Goal: Task Accomplishment & Management: Use online tool/utility

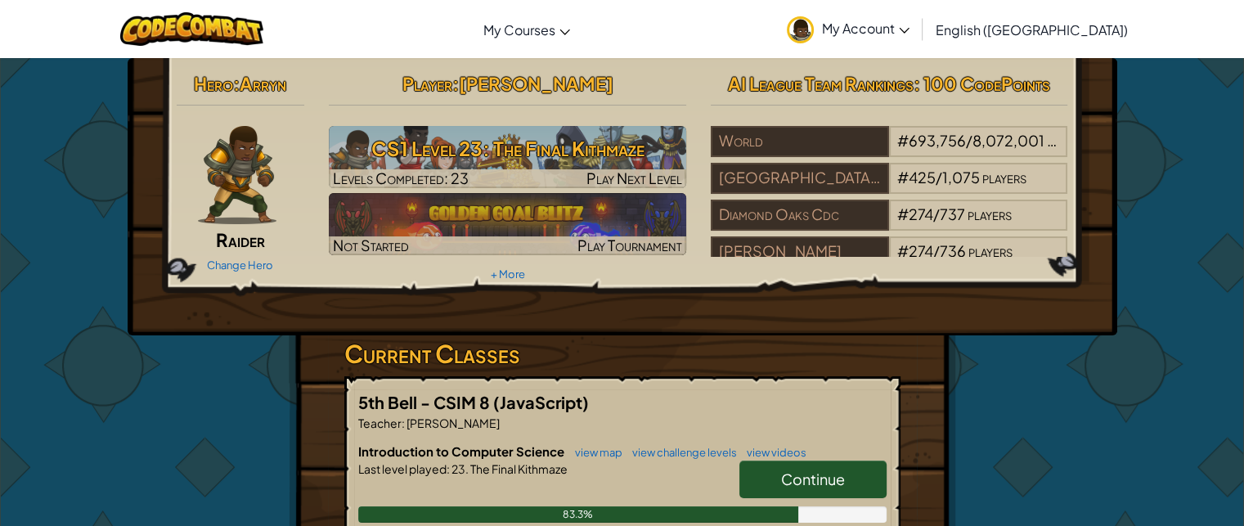
click at [809, 472] on span "Continue" at bounding box center [813, 478] width 64 height 19
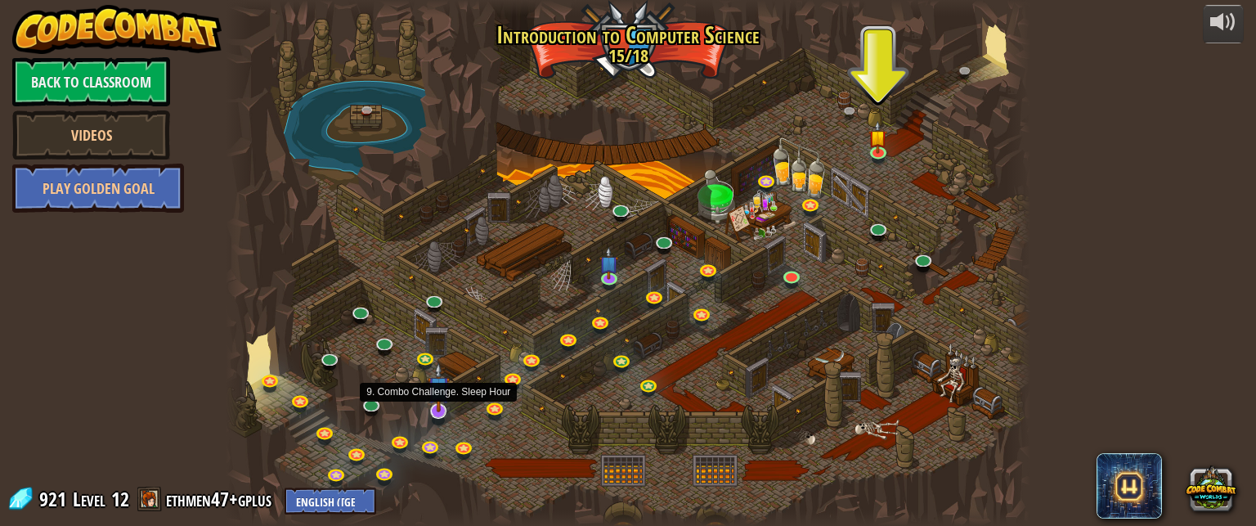
click at [442, 411] on img at bounding box center [439, 387] width 22 height 50
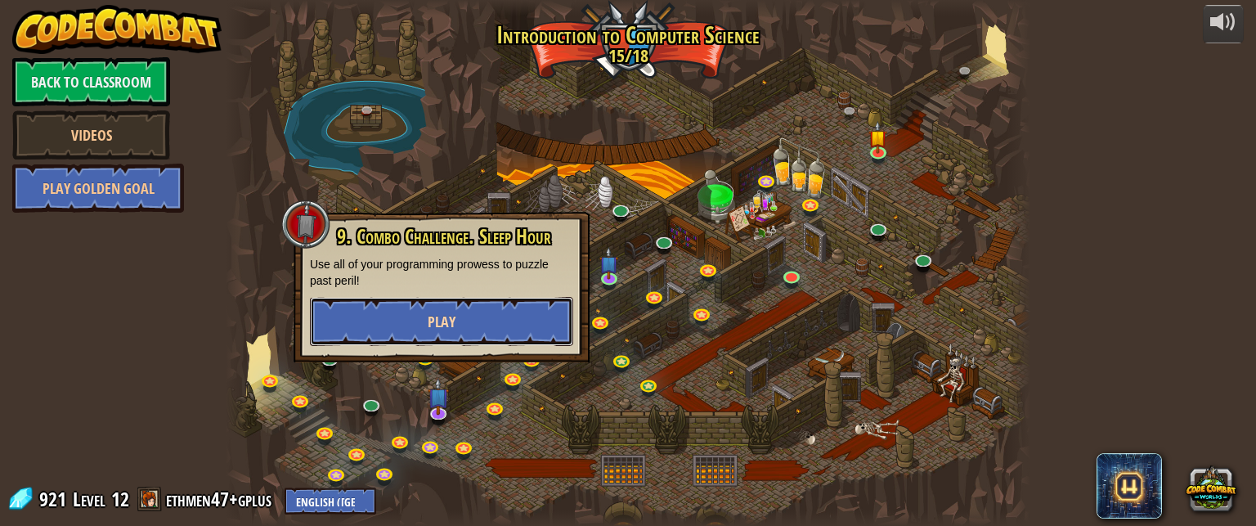
click at [441, 316] on span "Play" at bounding box center [442, 322] width 28 height 20
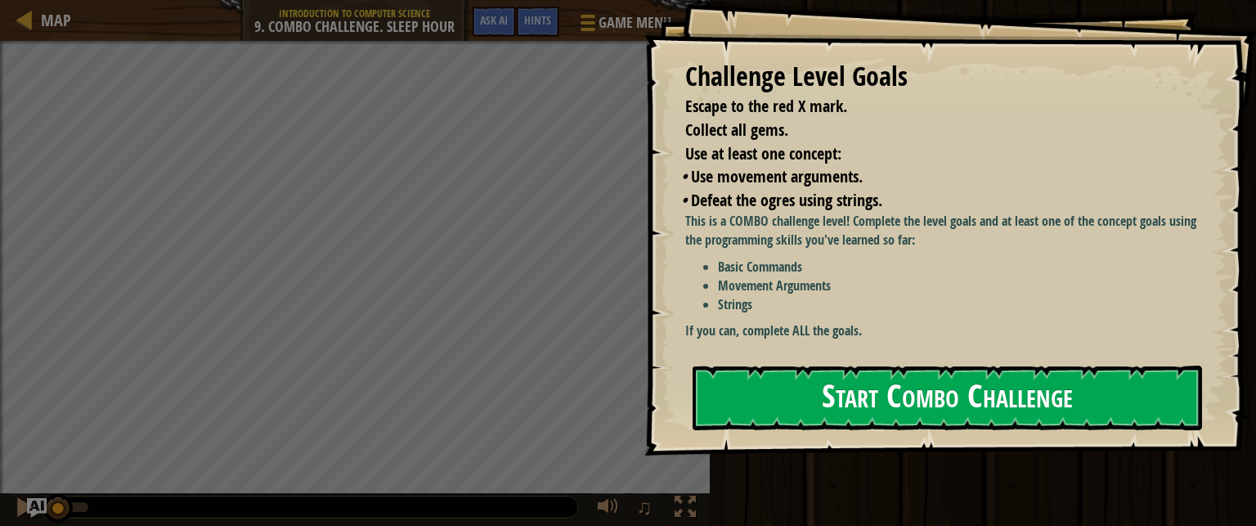
click at [808, 406] on button "Start Combo Challenge" at bounding box center [947, 398] width 509 height 65
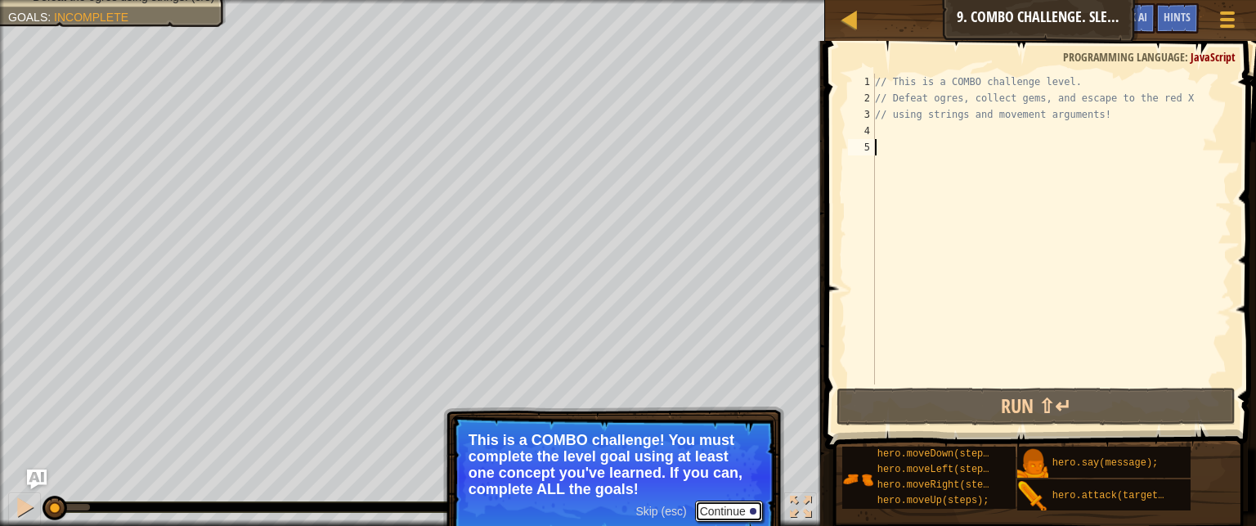
click at [724, 511] on button "Continue" at bounding box center [729, 510] width 68 height 21
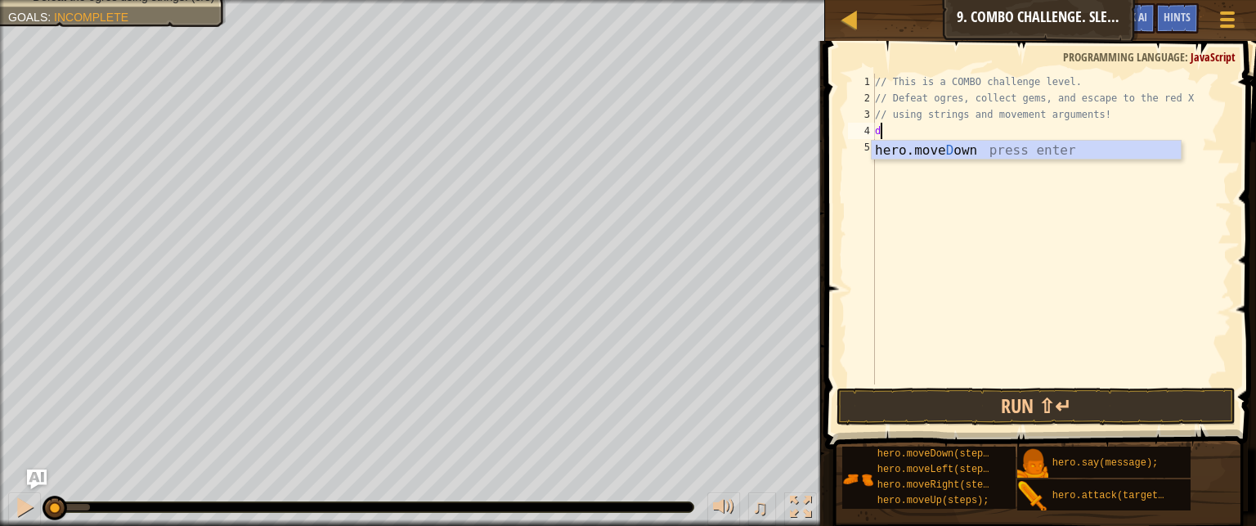
scroll to position [7, 0]
type textarea "do"
click at [918, 146] on div "hero.move Do wn press enter" at bounding box center [1026, 170] width 309 height 59
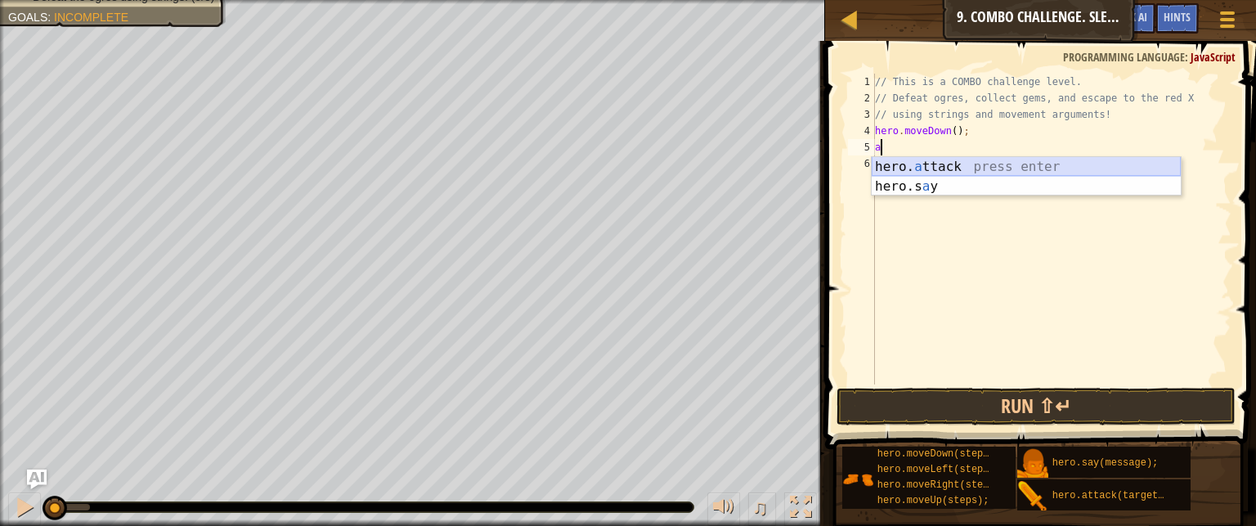
click at [919, 163] on div "hero. a ttack press enter hero.s a y press enter" at bounding box center [1026, 196] width 309 height 78
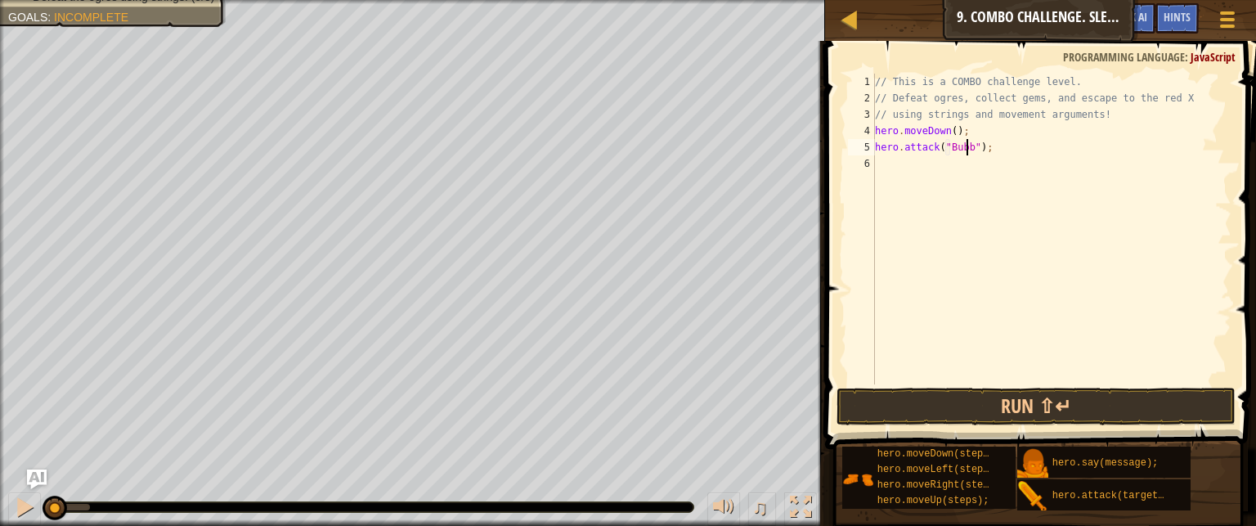
scroll to position [7, 8]
type textarea "hero.attack("Bubble");"
click at [915, 398] on button "Run ⇧↵" at bounding box center [1036, 407] width 399 height 38
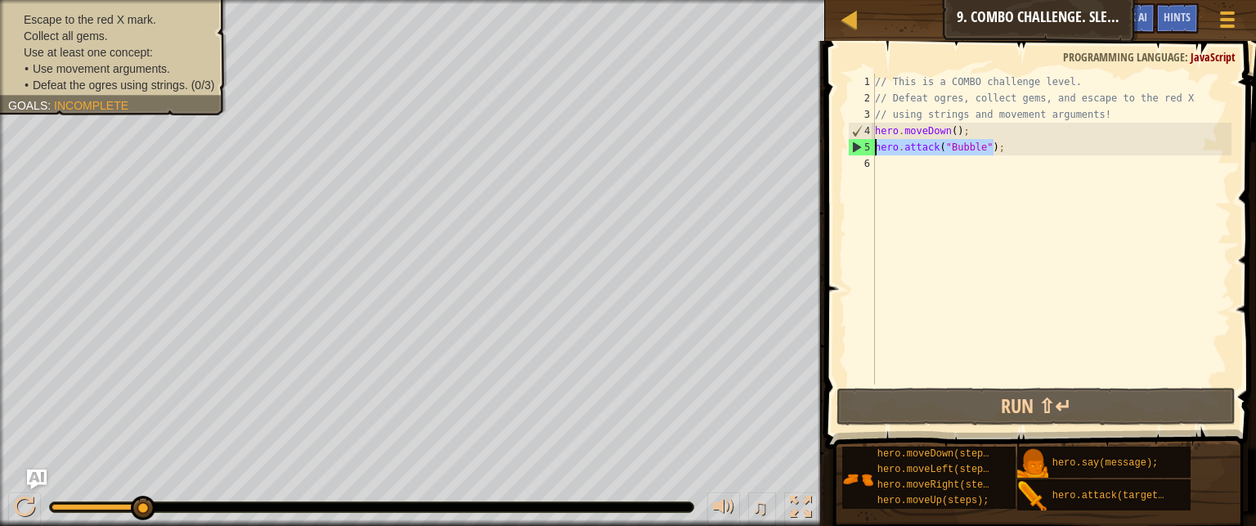
drag, startPoint x: 1005, startPoint y: 144, endPoint x: 865, endPoint y: 144, distance: 139.8
click at [865, 144] on div "hero.attack("Bubble"); 1 2 3 4 5 6 // This is a COMBO challenge level. // Defea…" at bounding box center [1038, 229] width 387 height 311
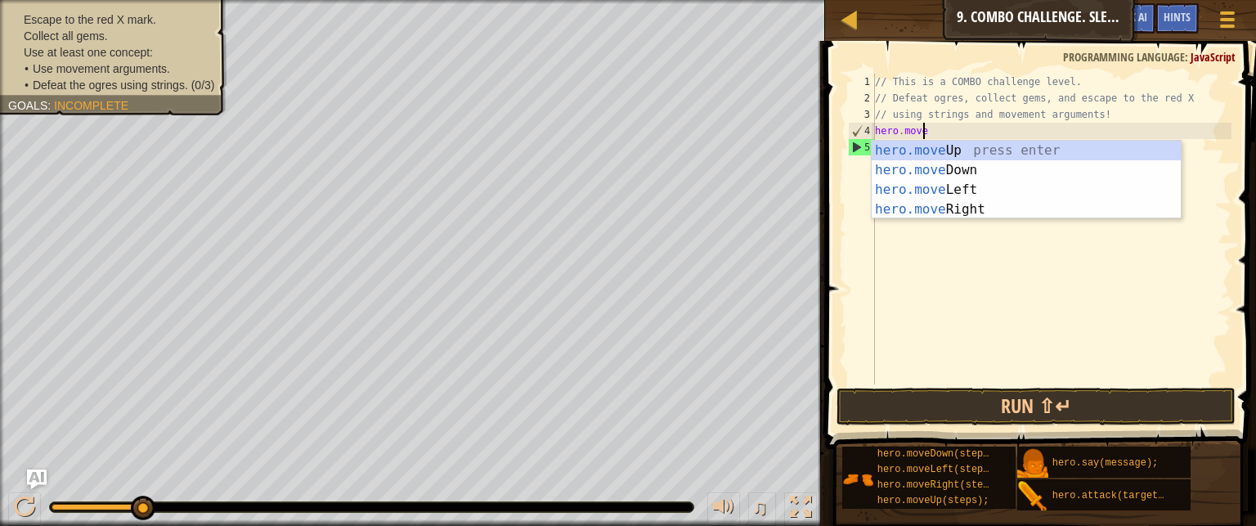
type textarea "h"
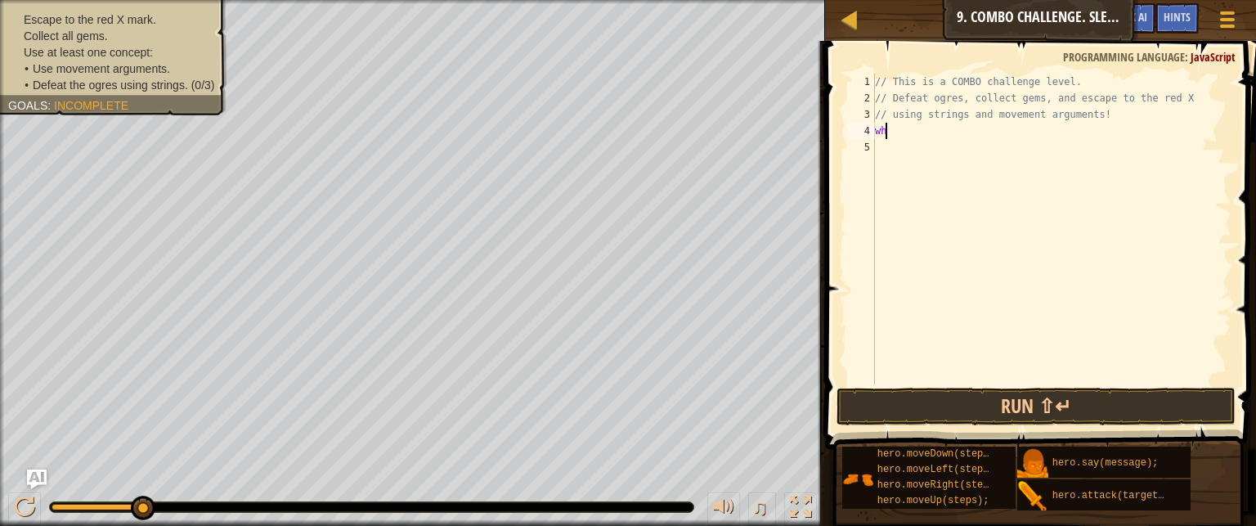
type textarea "w"
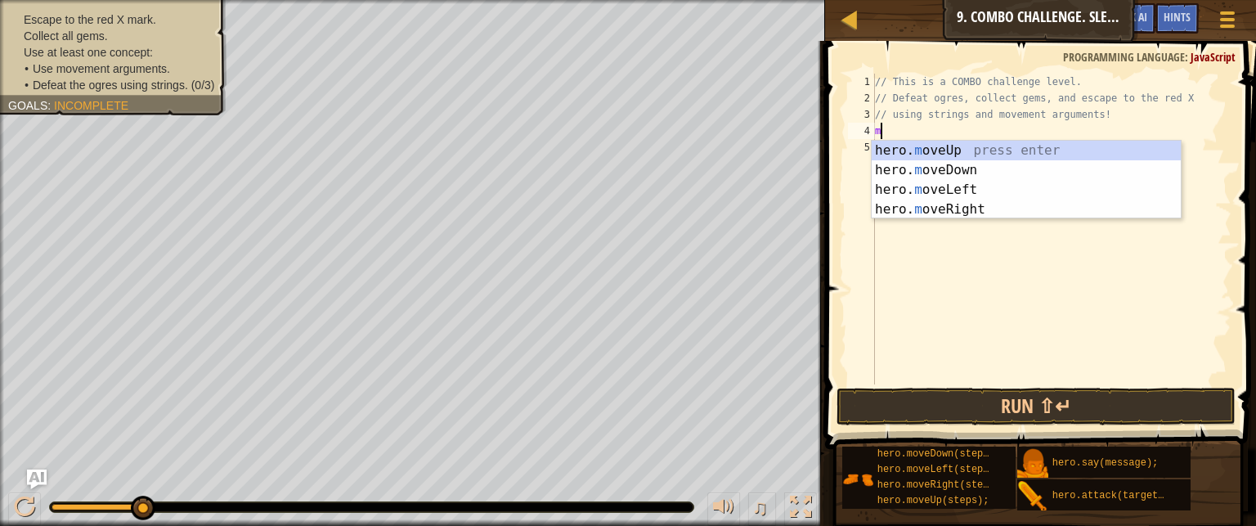
type textarea "mo"
click at [959, 166] on div "hero. mo veUp press enter hero. mo veDown press enter hero. mo veLeft press ent…" at bounding box center [1026, 200] width 309 height 118
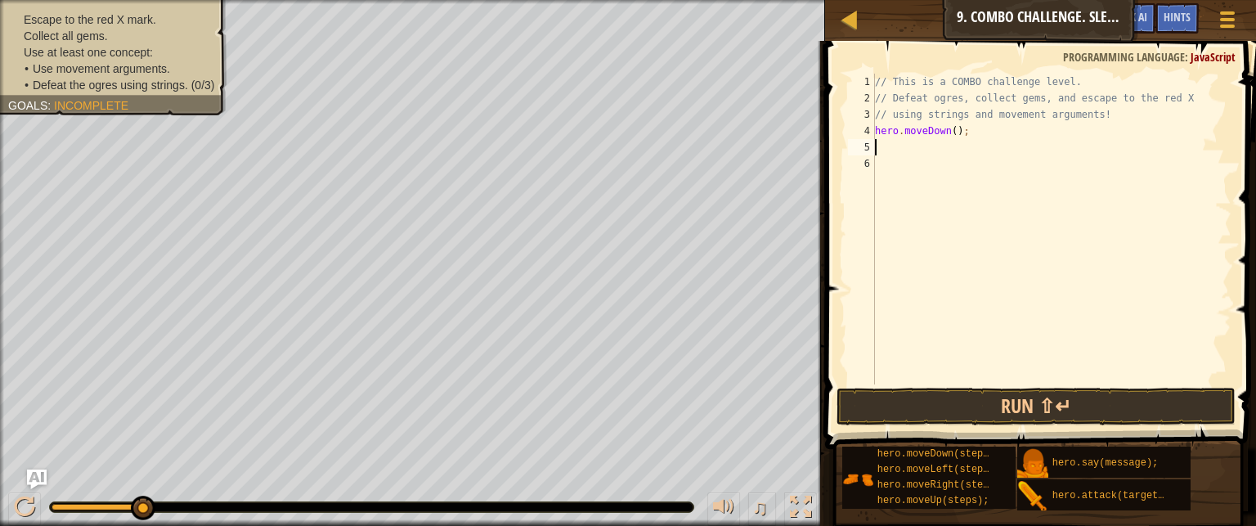
type textarea "m"
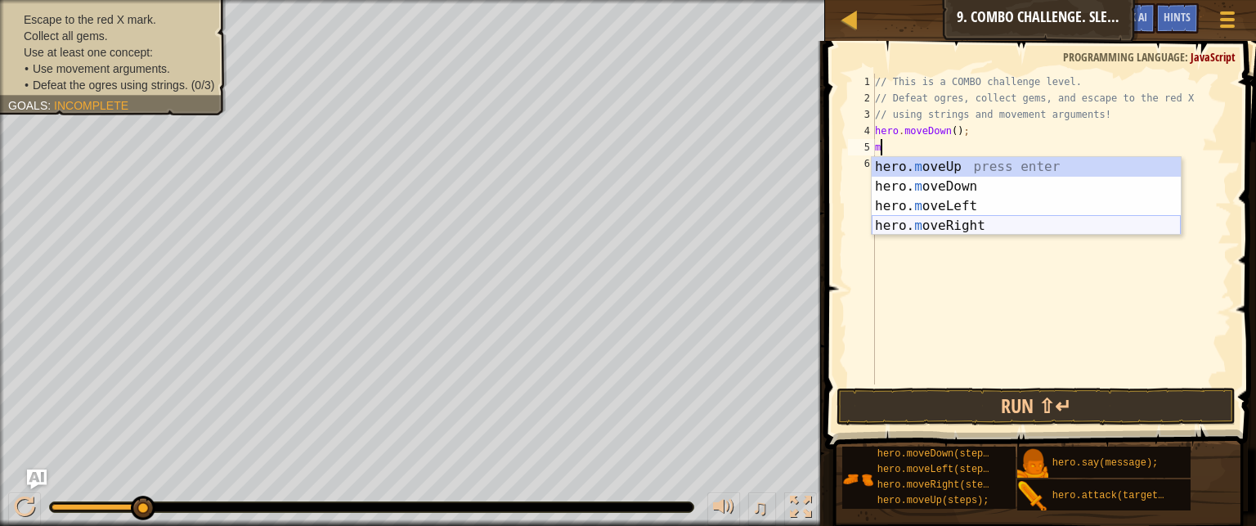
click at [984, 223] on div "hero. m oveUp press enter hero. m oveDown press enter hero. m oveLeft press ent…" at bounding box center [1026, 216] width 309 height 118
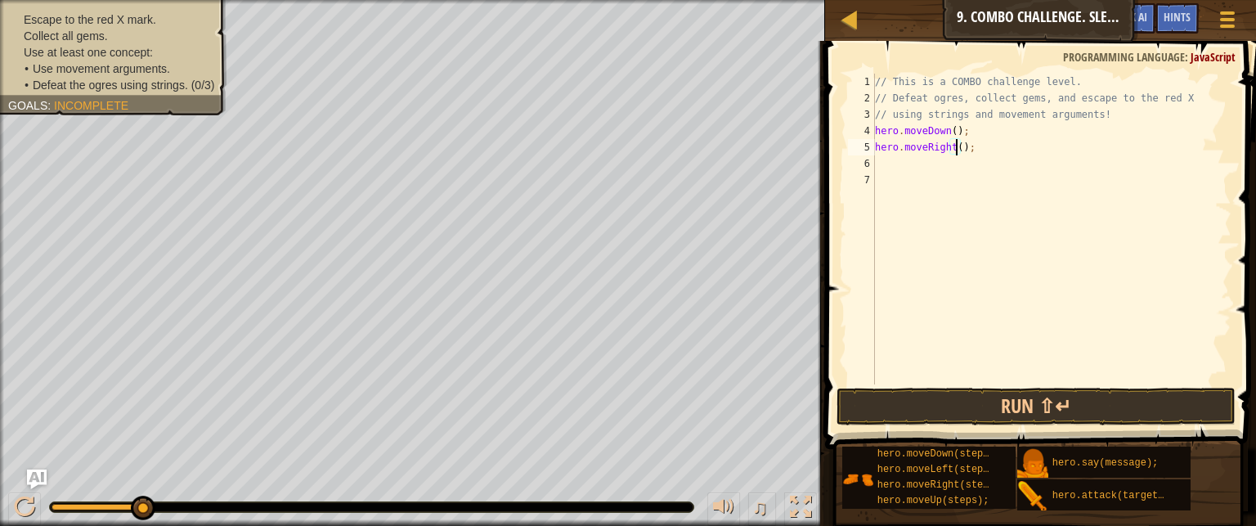
click at [953, 147] on div "// This is a COMBO challenge level. // Defeat ogres, collect gems, and escape t…" at bounding box center [1052, 245] width 360 height 343
click at [1025, 404] on button "Run ⇧↵" at bounding box center [1036, 407] width 399 height 38
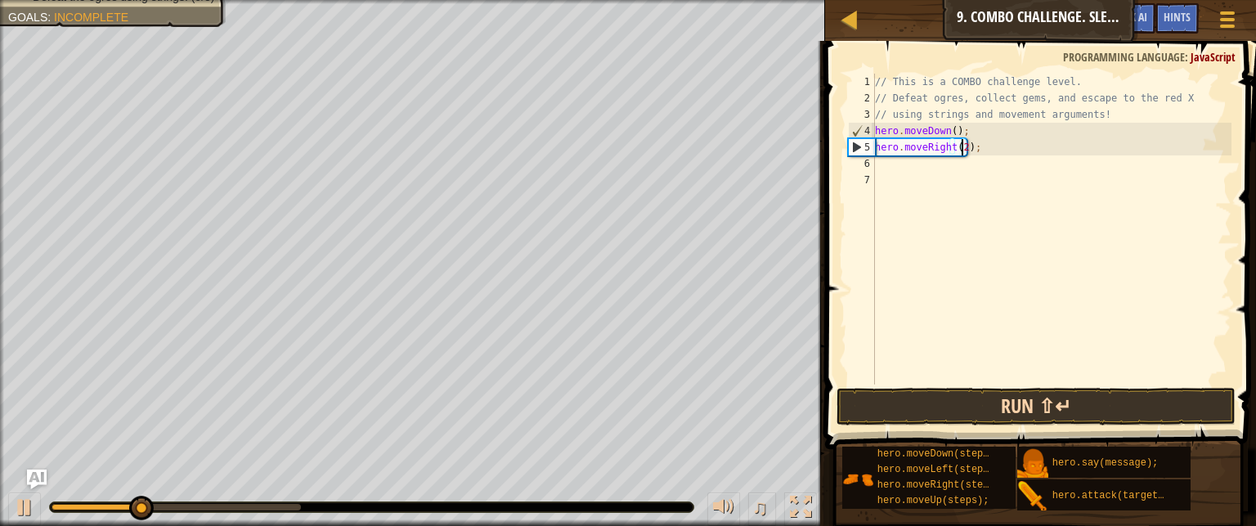
type textarea "hero.moveRight(2);"
click at [956, 401] on button "Run ⇧↵" at bounding box center [1036, 407] width 399 height 38
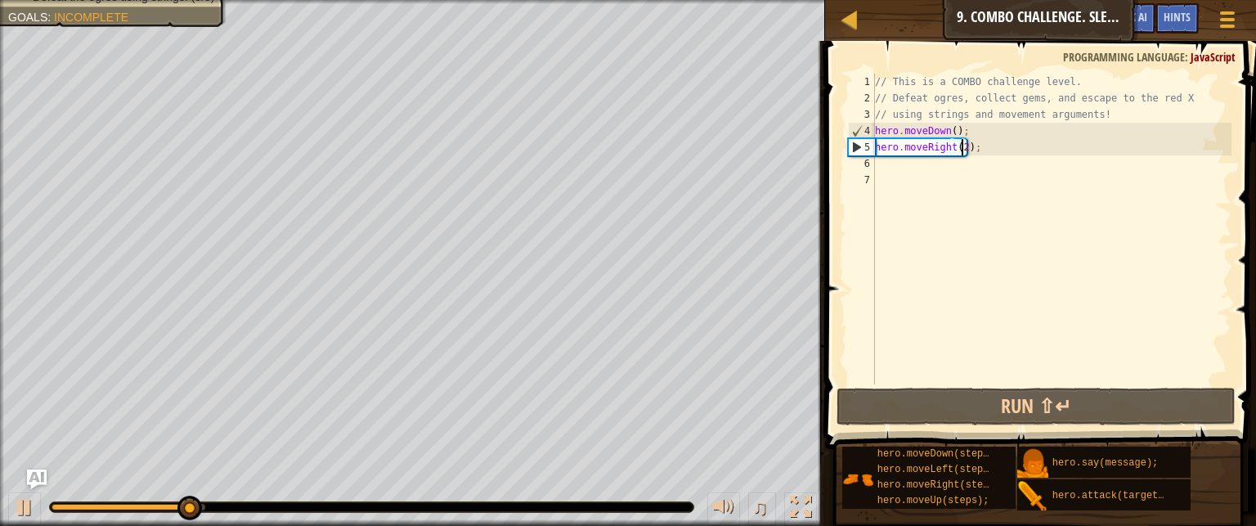
click at [939, 187] on div "// This is a COMBO challenge level. // Defeat ogres, collect gems, and escape t…" at bounding box center [1052, 245] width 360 height 343
click at [901, 163] on div "// This is a COMBO challenge level. // Defeat ogres, collect gems, and escape t…" at bounding box center [1052, 245] width 360 height 343
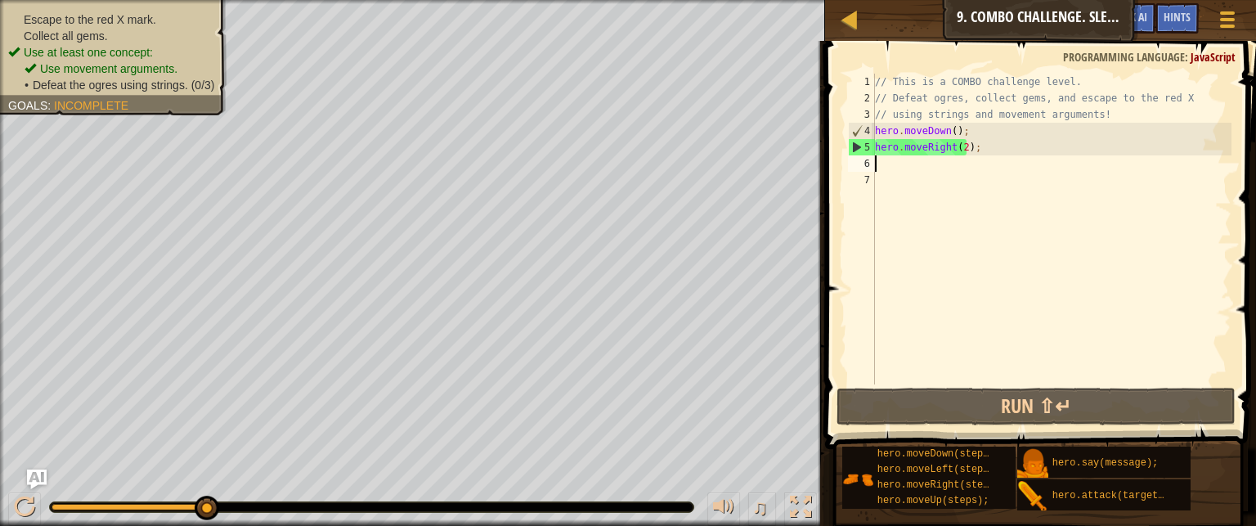
type textarea "m"
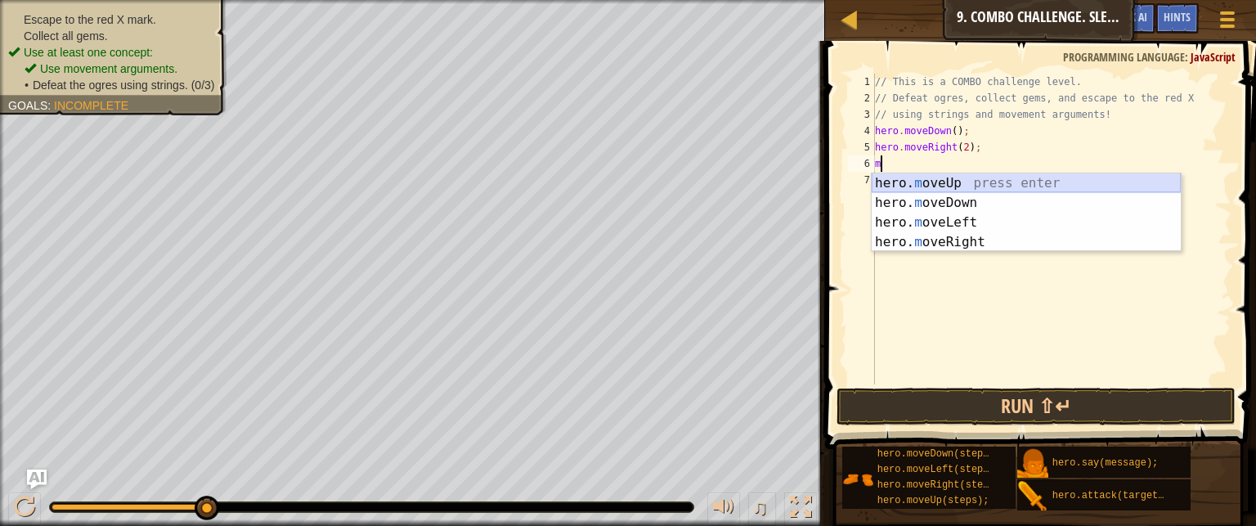
click at [926, 183] on div "hero. m oveUp press enter hero. m oveDown press enter hero. m oveLeft press ent…" at bounding box center [1026, 232] width 309 height 118
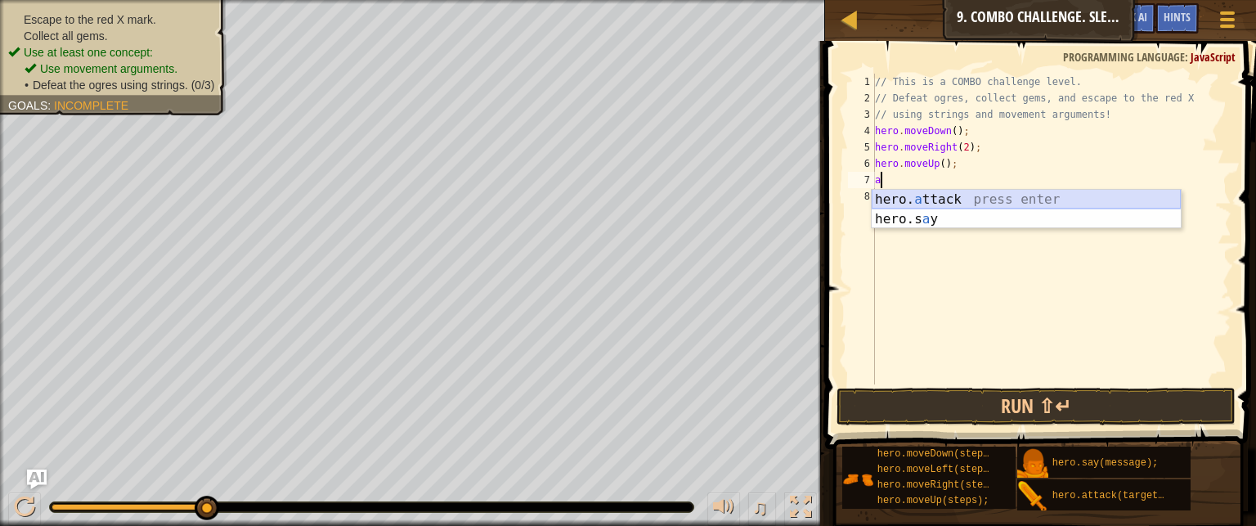
click at [927, 197] on div "hero. a ttack press enter hero.s a y press enter" at bounding box center [1026, 229] width 309 height 78
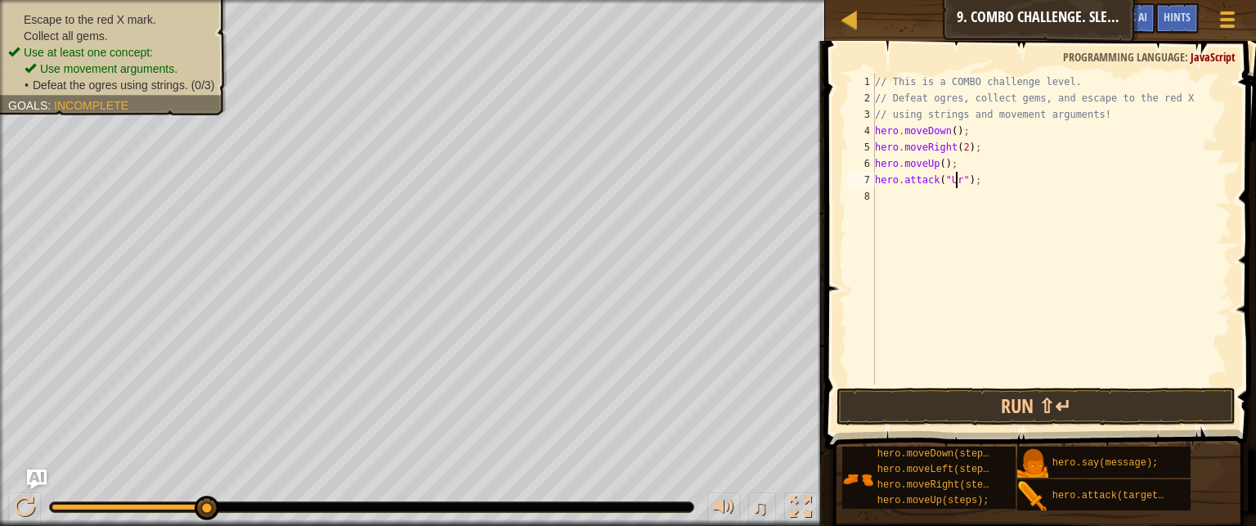
scroll to position [7, 7]
type textarea "hero.attack("Ursa");"
click at [958, 197] on div "// This is a COMBO challenge level. // Defeat ogres, collect gems, and escape t…" at bounding box center [1052, 245] width 360 height 343
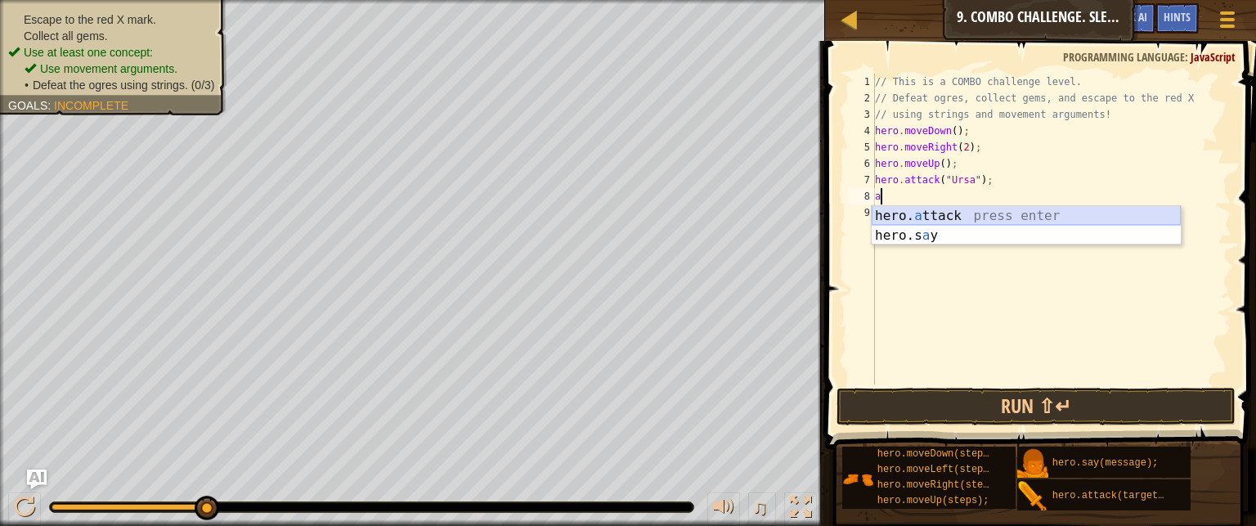
click at [971, 222] on div "hero. a ttack press enter hero.s a y press enter" at bounding box center [1026, 245] width 309 height 78
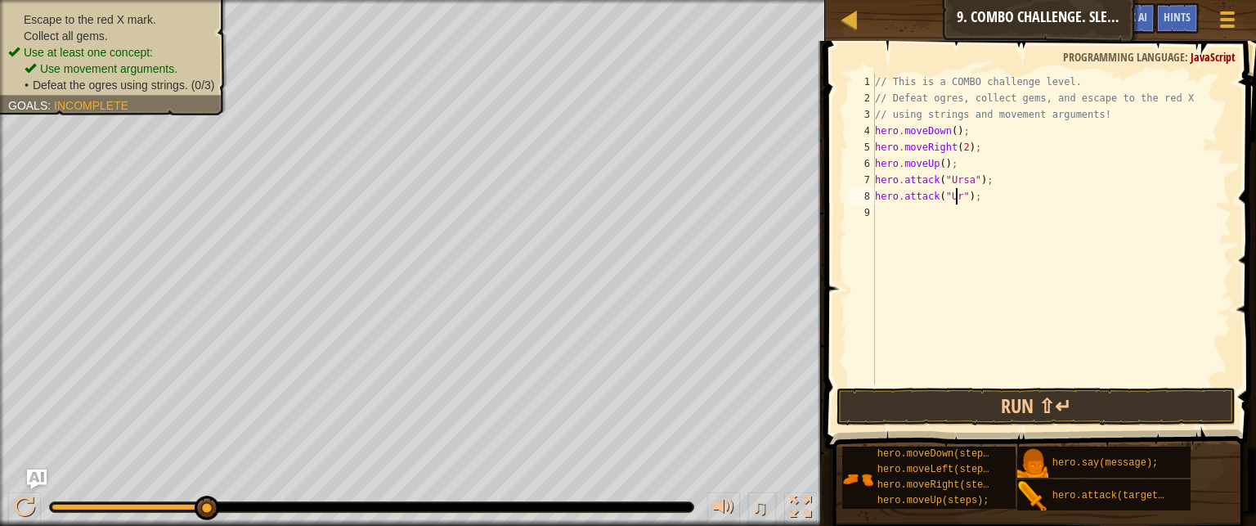
scroll to position [7, 7]
type textarea "hero.attack("Ursa");"
click at [926, 402] on button "Run ⇧↵" at bounding box center [1036, 407] width 399 height 38
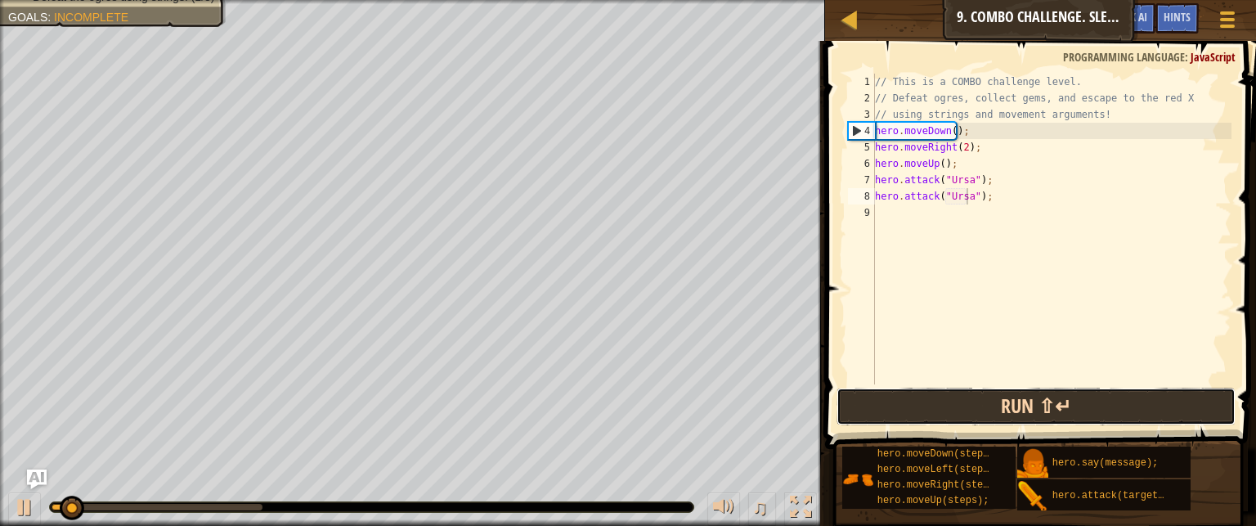
click at [926, 402] on button "Run ⇧↵" at bounding box center [1036, 407] width 399 height 38
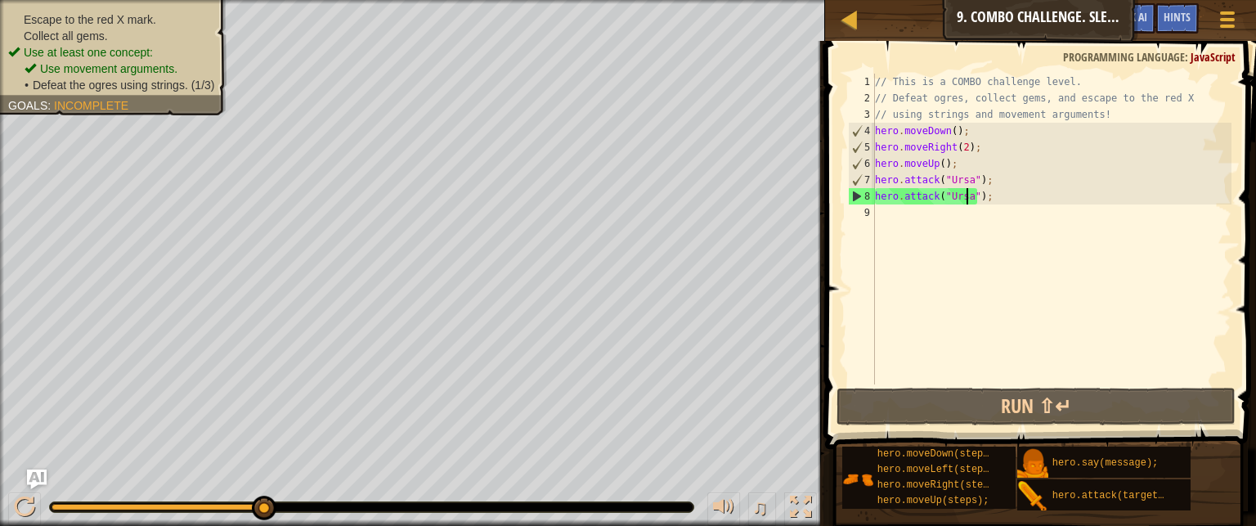
click at [898, 221] on div "// This is a COMBO challenge level. // Defeat ogres, collect gems, and escape t…" at bounding box center [1052, 245] width 360 height 343
type textarea "m"
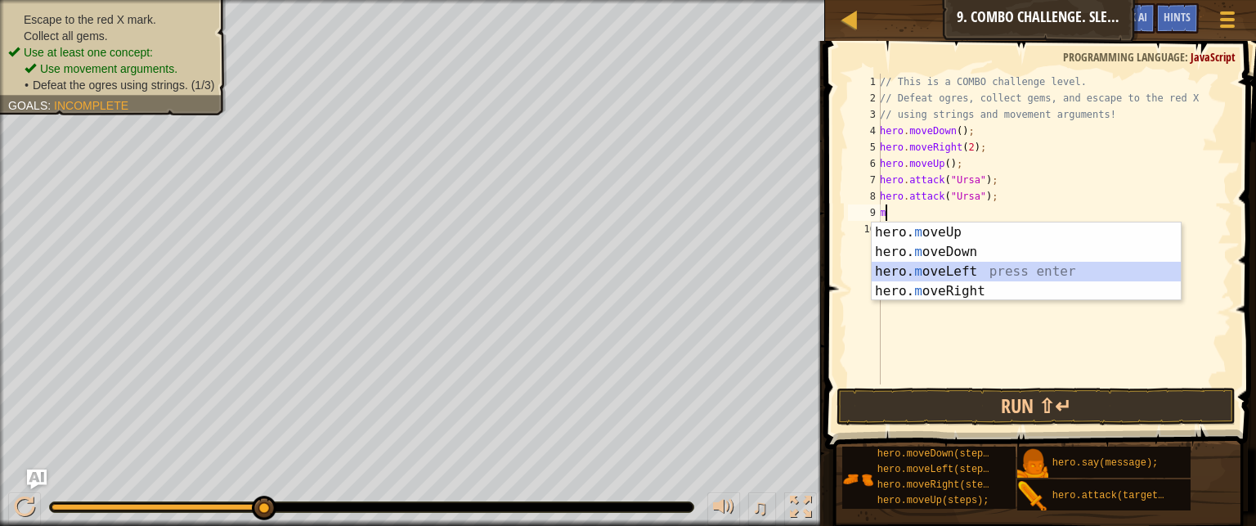
click at [958, 262] on div "hero. m oveUp press enter hero. m oveDown press enter hero. m oveLeft press ent…" at bounding box center [1026, 281] width 309 height 118
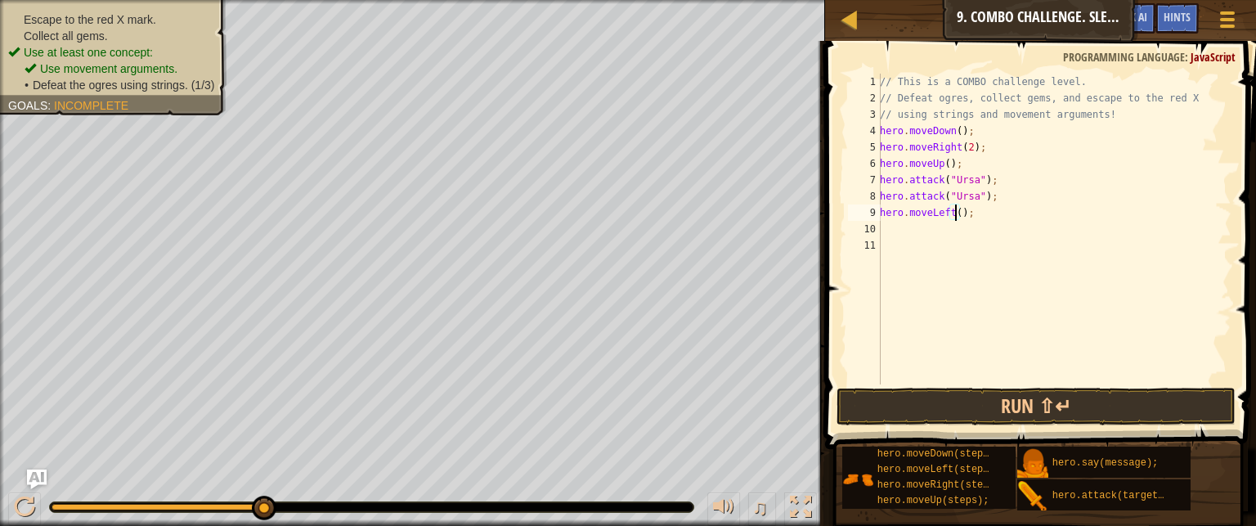
click at [954, 213] on div "// This is a COMBO challenge level. // Defeat ogres, collect gems, and escape t…" at bounding box center [1054, 245] width 355 height 343
type textarea "hero.moveLeft(2);"
click at [910, 225] on div "// This is a COMBO challenge level. // Defeat ogres, collect gems, and escape t…" at bounding box center [1054, 245] width 355 height 343
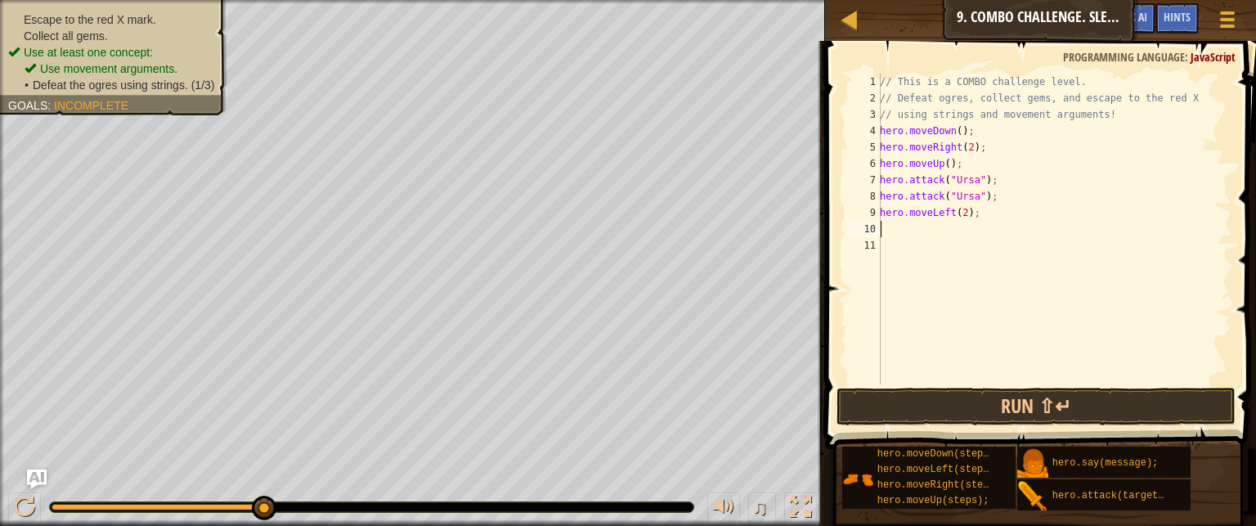
type textarea "m"
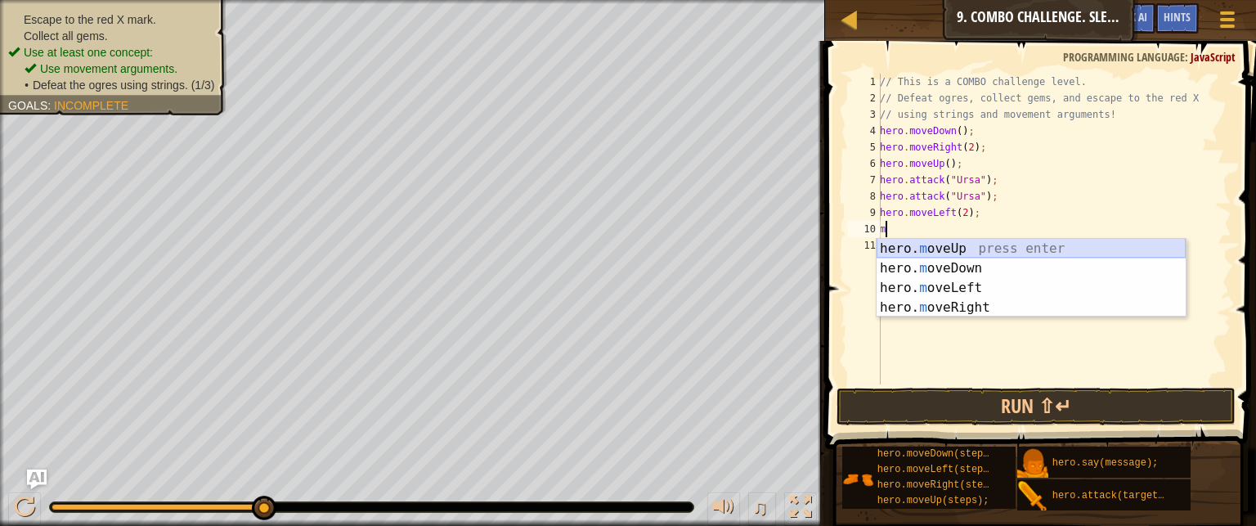
click at [949, 247] on div "hero. m oveUp press enter hero. m oveDown press enter hero. m oveLeft press ent…" at bounding box center [1031, 298] width 309 height 118
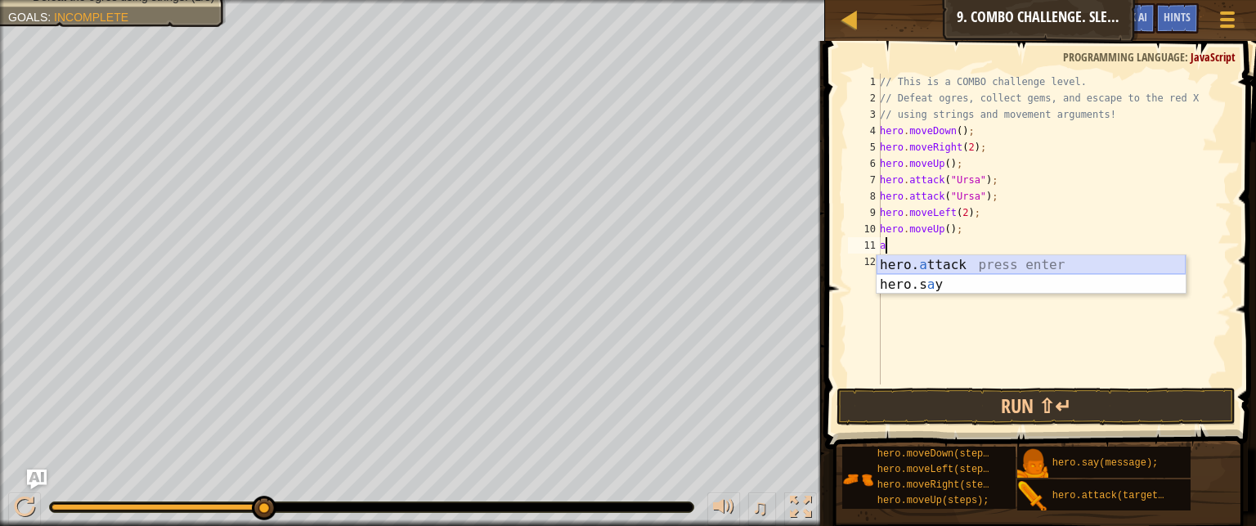
click at [938, 262] on div "hero. a ttack press enter hero.s a y press enter" at bounding box center [1031, 294] width 309 height 78
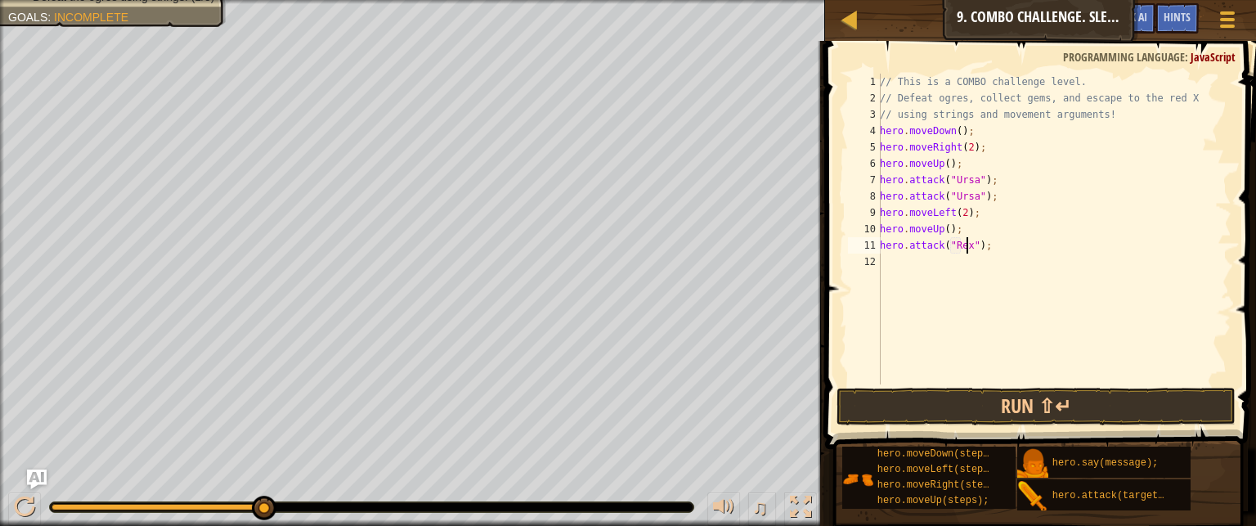
scroll to position [7, 7]
type textarea "hero.attack("Rexxar");"
click at [945, 269] on div "// This is a COMBO challenge level. // Defeat ogres, collect gems, and escape t…" at bounding box center [1054, 245] width 355 height 343
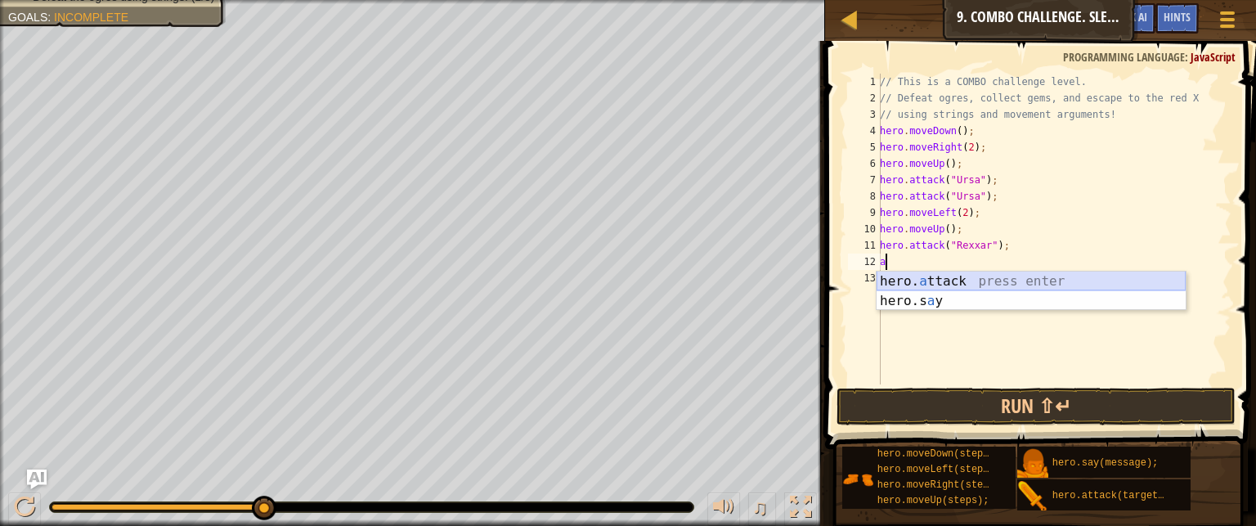
click at [955, 276] on div "hero. a ttack press enter hero.s a y press enter" at bounding box center [1031, 310] width 309 height 78
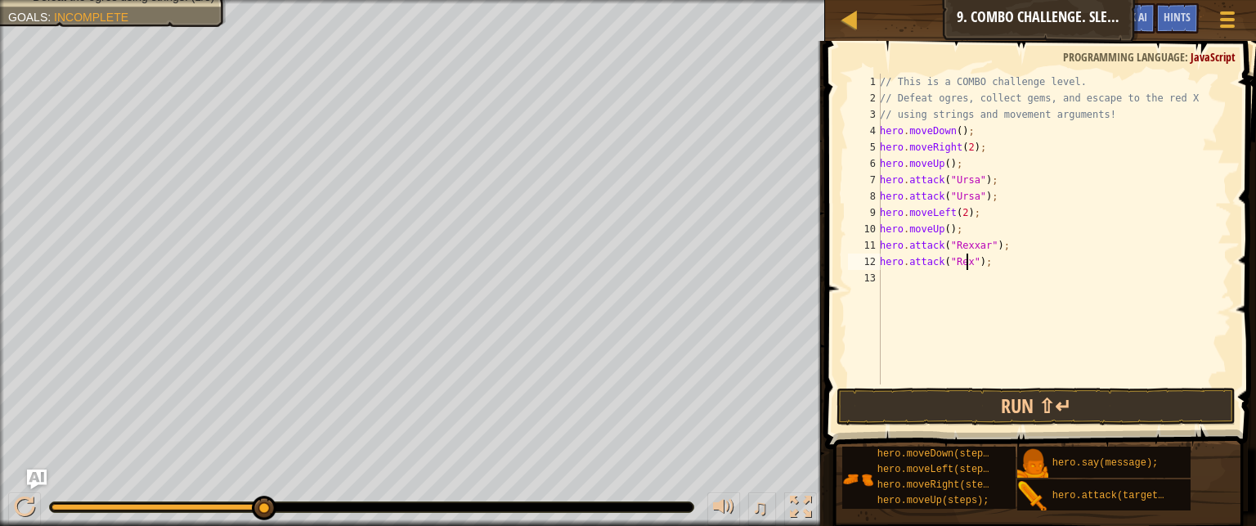
scroll to position [7, 7]
type textarea "hero.attack("Rexxar");"
click at [947, 278] on div "// This is a COMBO challenge level. // Defeat ogres, collect gems, and escape t…" at bounding box center [1054, 245] width 355 height 343
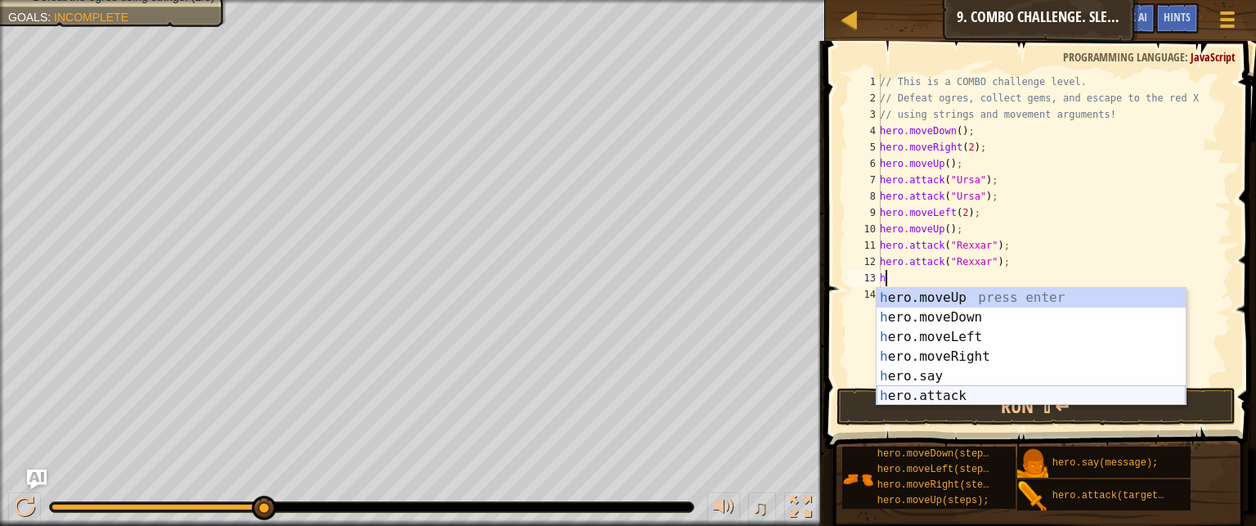
click at [940, 392] on div "h ero.moveUp press enter h ero.moveDown press enter h ero.moveLeft press enter …" at bounding box center [1031, 366] width 309 height 157
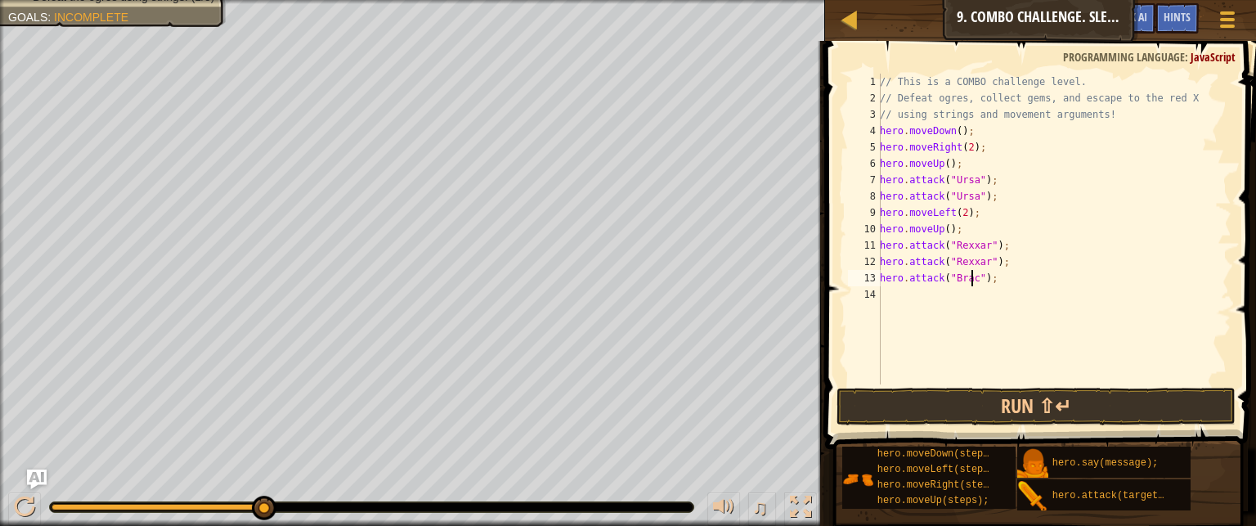
scroll to position [7, 7]
type textarea "hero.attack("Brack");"
click at [900, 311] on div "// This is a COMBO challenge level. // Defeat ogres, collect gems, and escape t…" at bounding box center [1054, 245] width 355 height 343
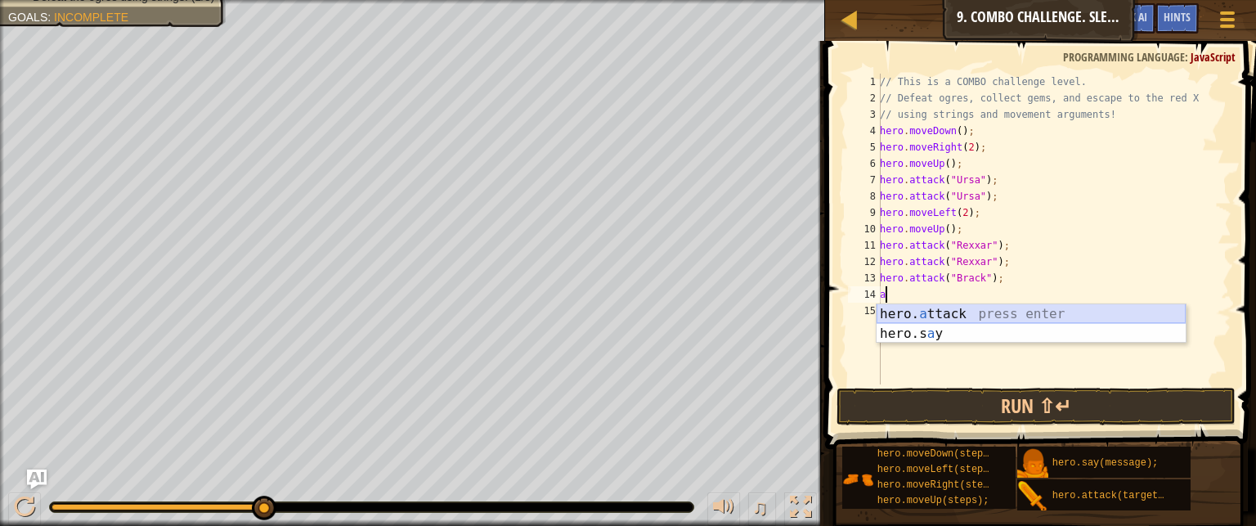
click at [934, 315] on div "hero. a ttack press enter hero.s a y press enter" at bounding box center [1031, 343] width 309 height 78
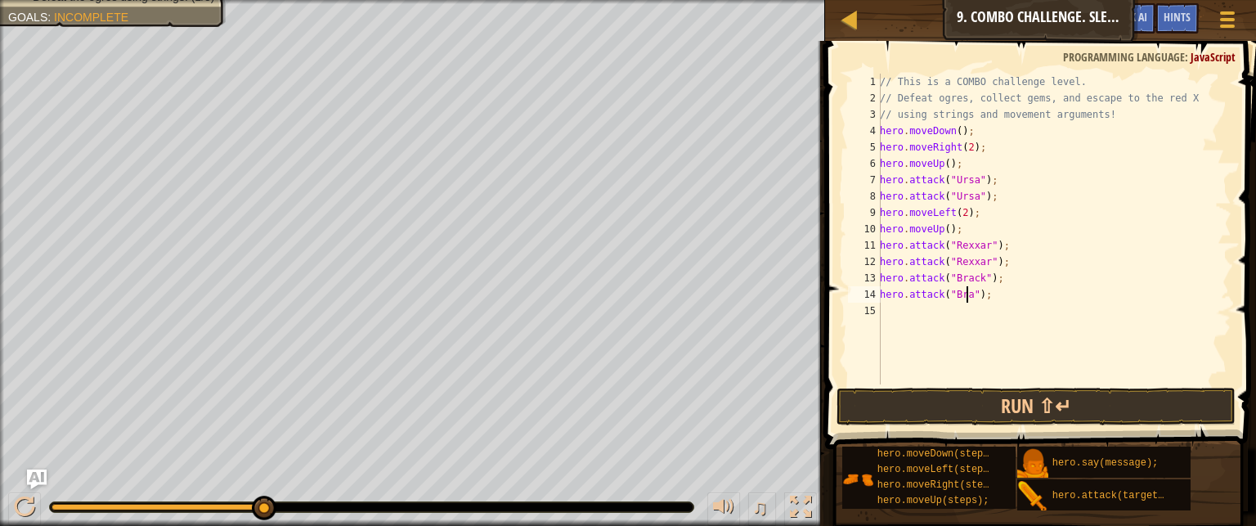
scroll to position [7, 7]
type textarea "hero.attack("Brack");"
click at [932, 307] on div "// This is a COMBO challenge level. // Defeat ogres, collect gems, and escape t…" at bounding box center [1054, 245] width 355 height 343
type textarea "mo"
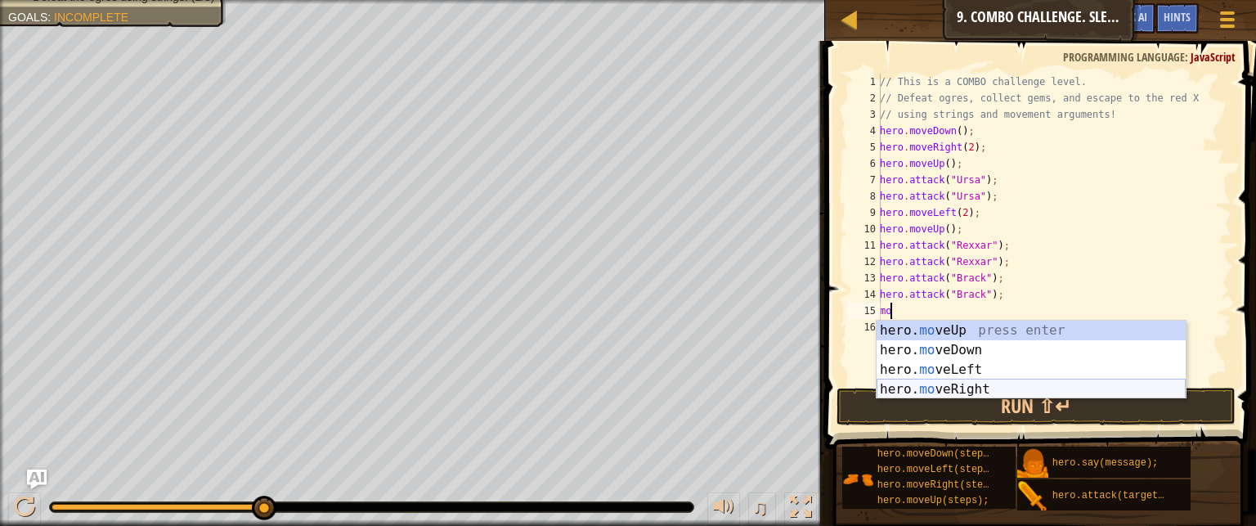
click at [970, 385] on div "hero. mo veUp press enter hero. mo veDown press enter hero. mo veLeft press ent…" at bounding box center [1031, 380] width 309 height 118
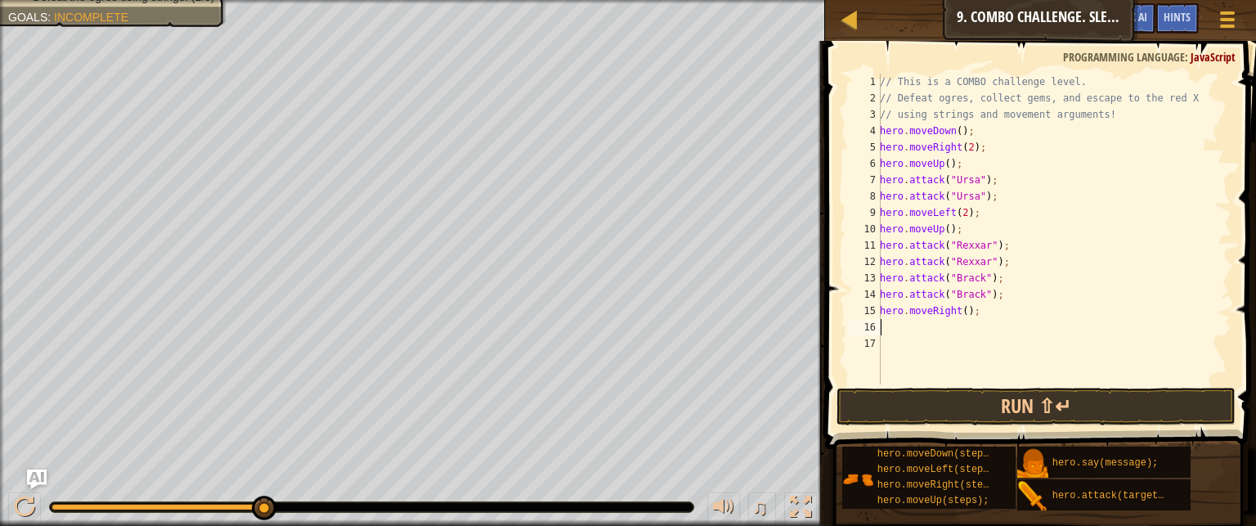
click at [962, 307] on div "// This is a COMBO challenge level. // Defeat ogres, collect gems, and escape t…" at bounding box center [1054, 245] width 355 height 343
type textarea "hero.moveRight(2);"
click at [962, 392] on button "Run ⇧↵" at bounding box center [1036, 407] width 399 height 38
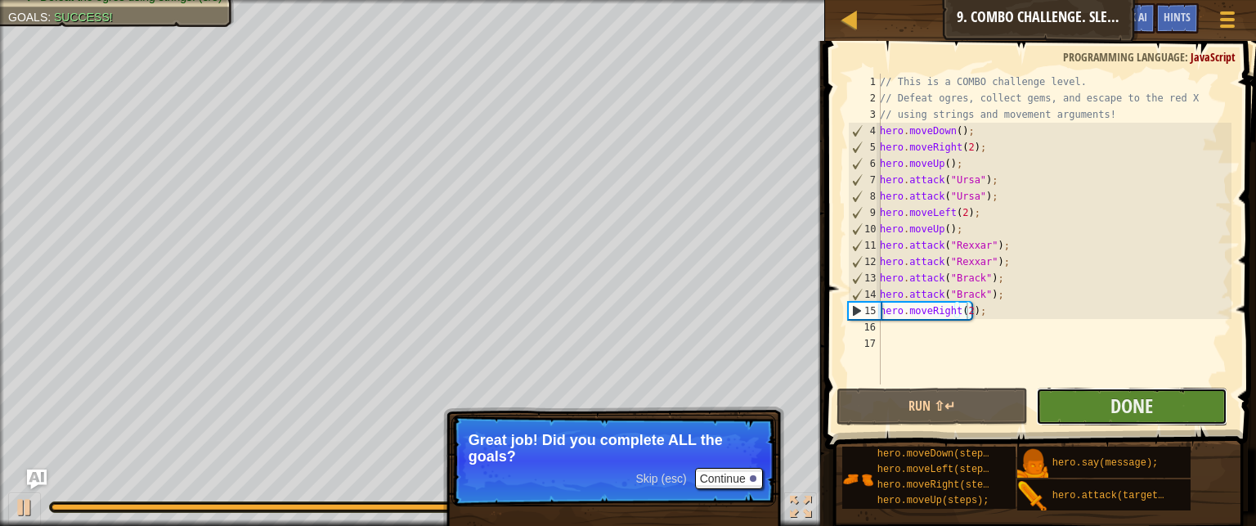
click at [1109, 403] on button "Done" at bounding box center [1131, 407] width 191 height 38
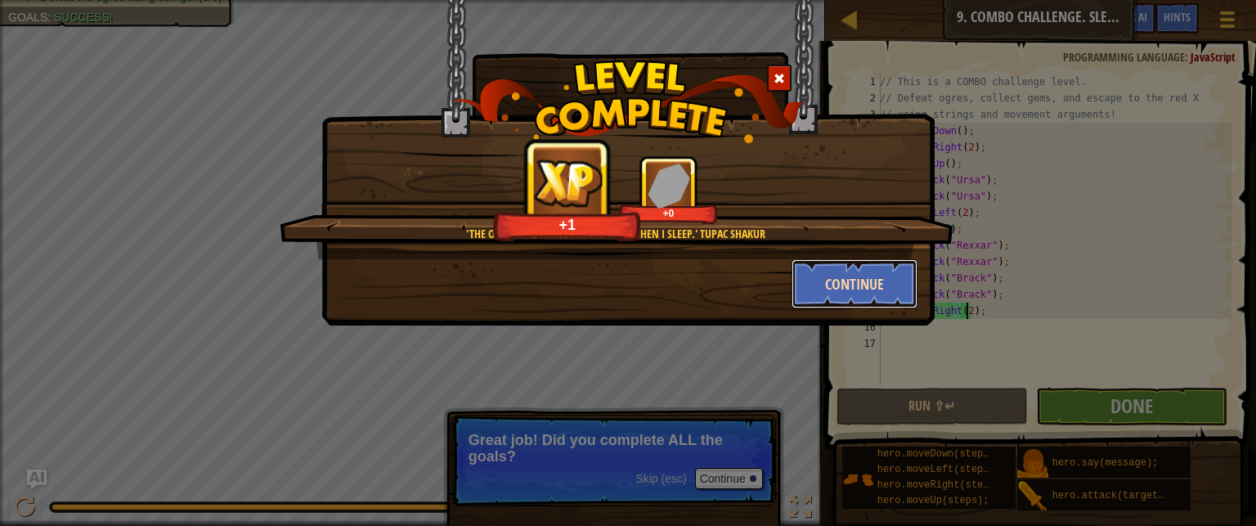
click at [826, 285] on button "Continue" at bounding box center [855, 283] width 127 height 49
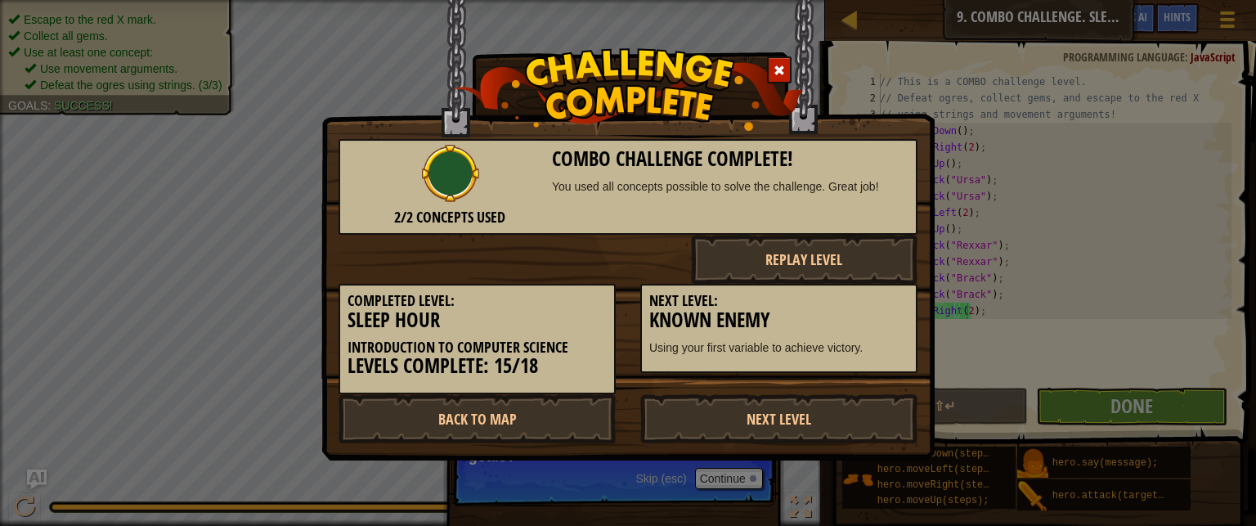
click at [464, 199] on img at bounding box center [450, 173] width 57 height 57
drag, startPoint x: 667, startPoint y: 270, endPoint x: 601, endPoint y: 246, distance: 70.4
click at [601, 246] on div "Replay Level" at bounding box center [627, 259] width 603 height 49
click at [556, 416] on link "Back to Map" at bounding box center [477, 418] width 277 height 49
